Goal: Ask a question

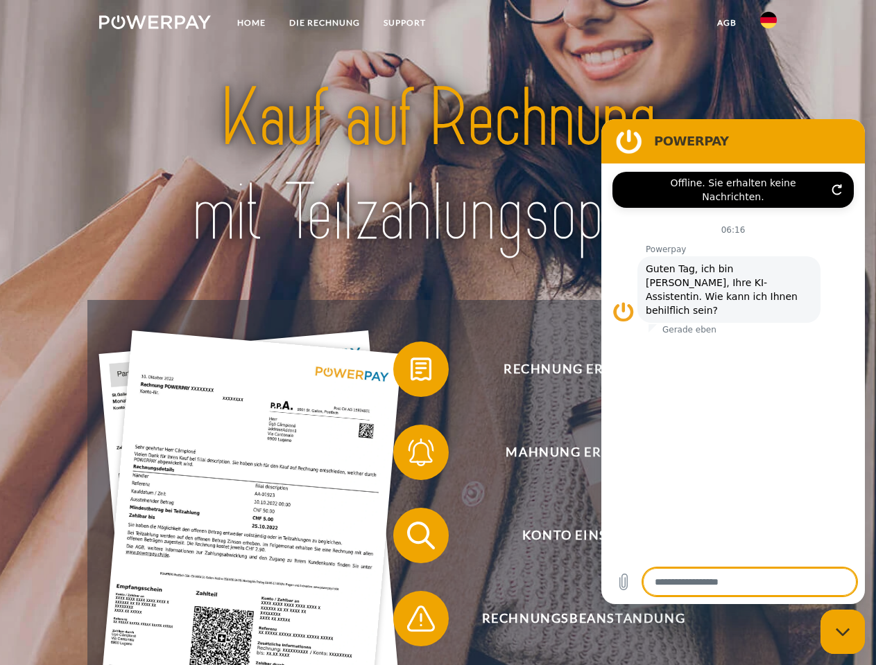
click at [155, 24] on img at bounding box center [155, 22] width 112 height 14
click at [768, 24] on img at bounding box center [768, 20] width 17 height 17
click at [726, 23] on link "agb" at bounding box center [726, 22] width 43 height 25
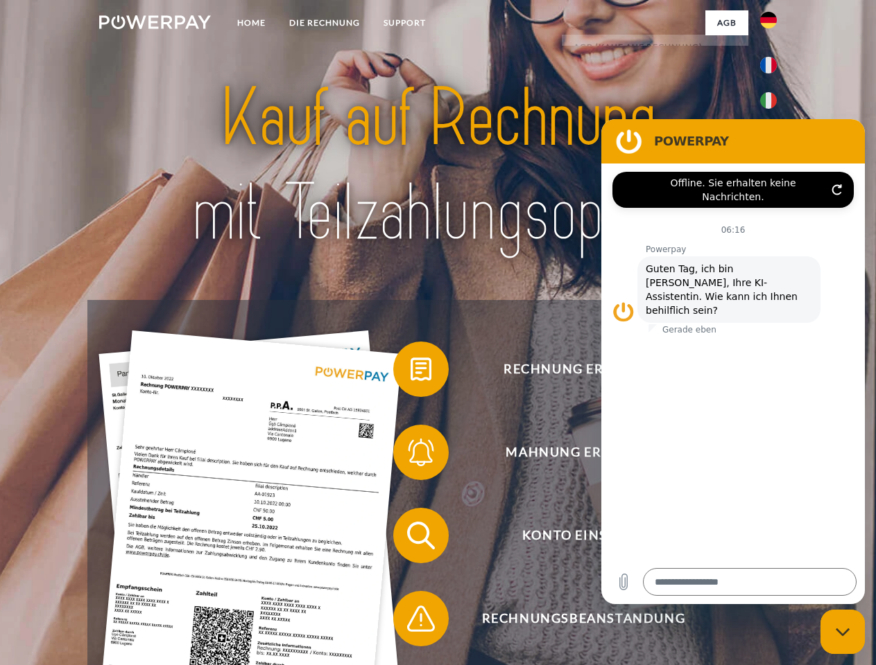
click at [410, 372] on span at bounding box center [399, 369] width 69 height 69
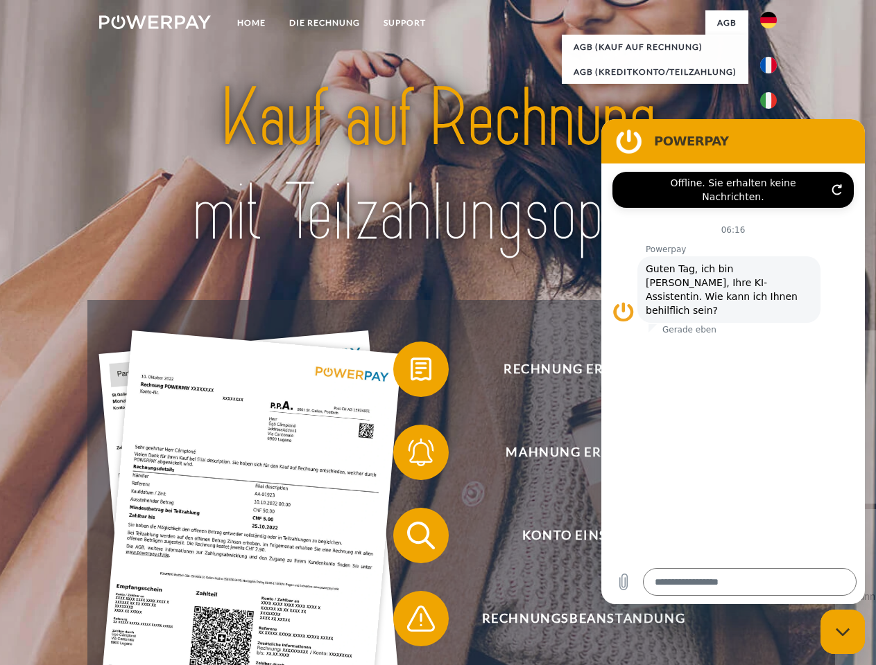
click at [410, 455] on div "Rechnung erhalten? Mahnung erhalten? Konto einsehen" at bounding box center [437, 577] width 700 height 555
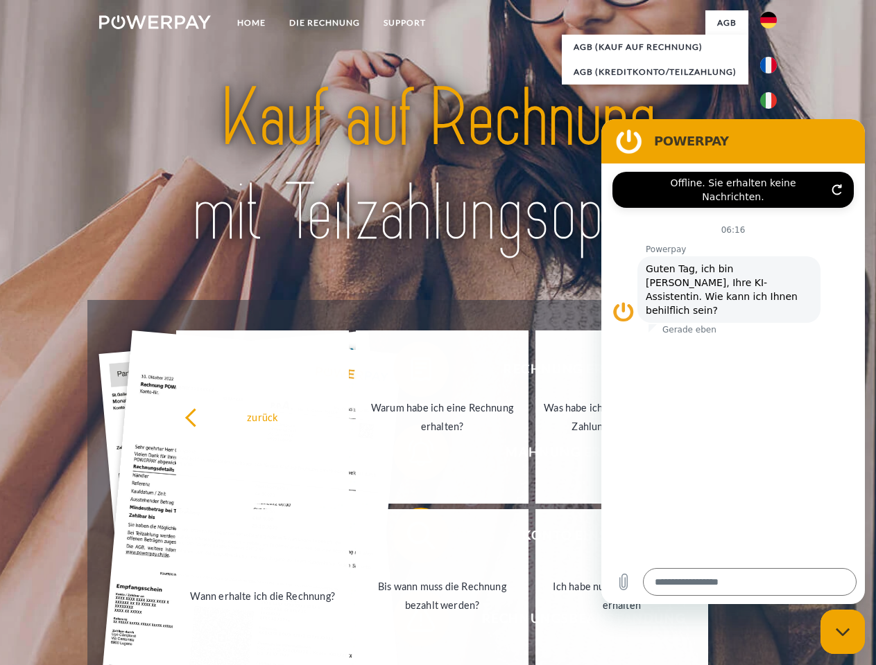
click at [410, 539] on link "Bis wann muss die Rechnung bezahlt werden?" at bounding box center [442, 596] width 173 height 173
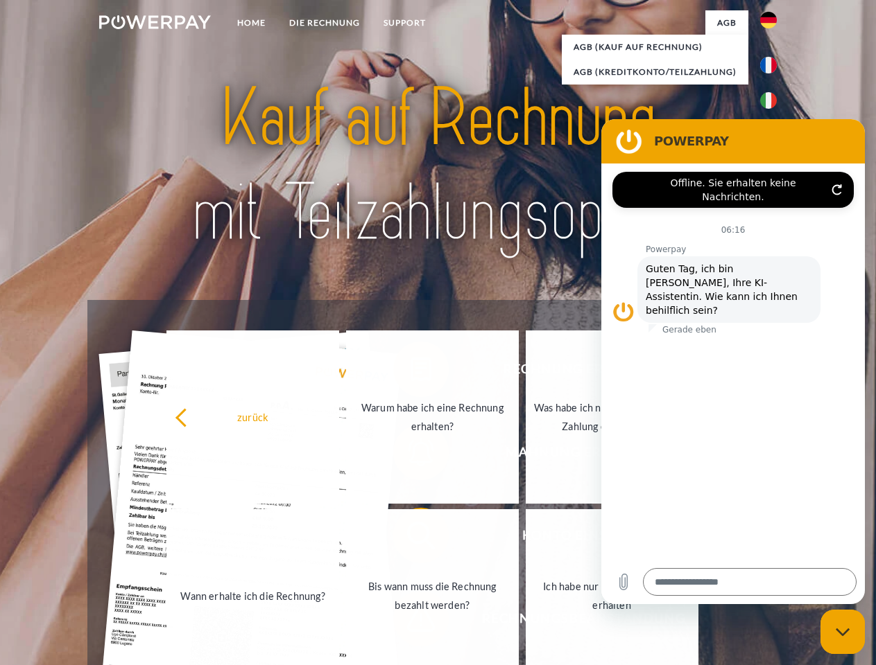
click at [525, 622] on link "Ich habe nur eine Teillieferung erhalten" at bounding box center [611, 596] width 173 height 173
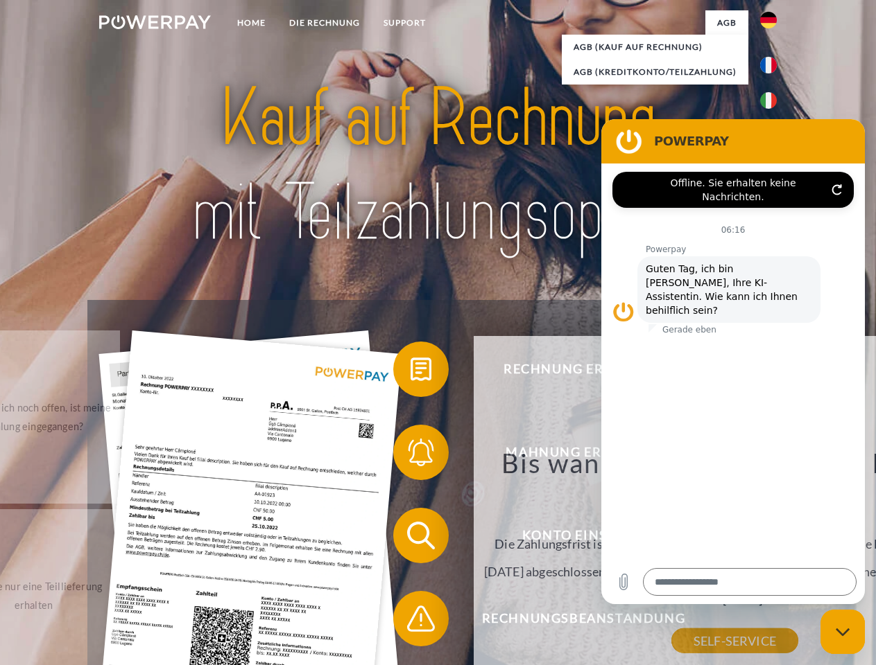
click at [842, 632] on icon "Messaging-Fenster schließen" at bounding box center [842, 632] width 15 height 9
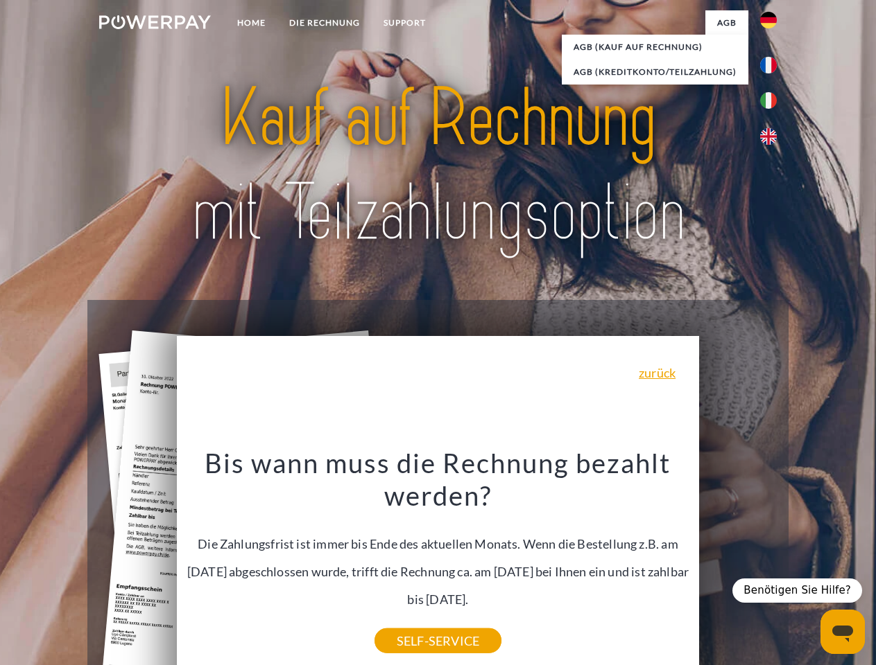
type textarea "*"
